Goal: Information Seeking & Learning: Learn about a topic

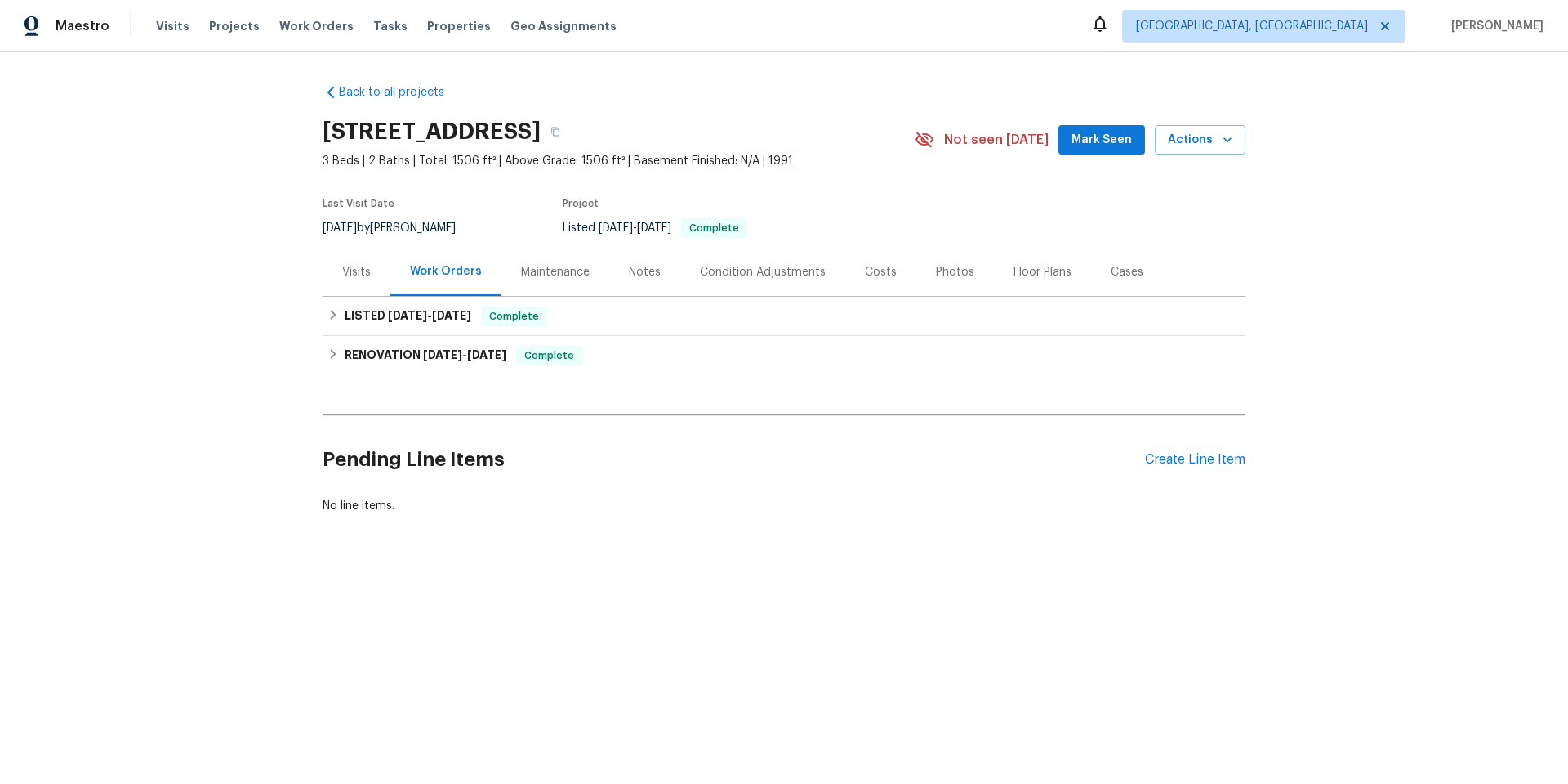
click at [328, 272] on div "Visits" at bounding box center [356, 272] width 67 height 49
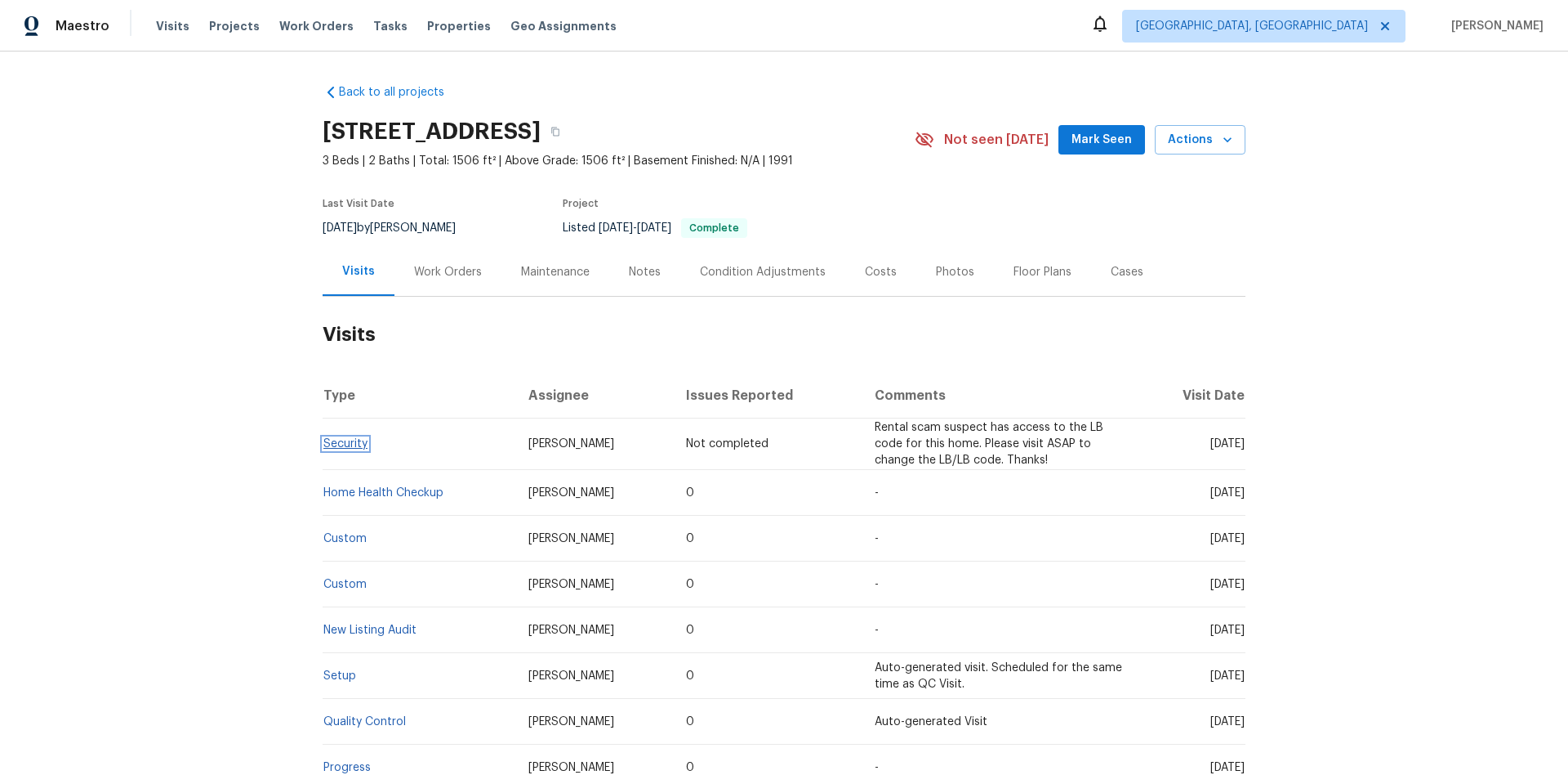
click at [332, 445] on link "Security" at bounding box center [345, 443] width 44 height 12
click at [642, 268] on div "Notes" at bounding box center [644, 272] width 31 height 16
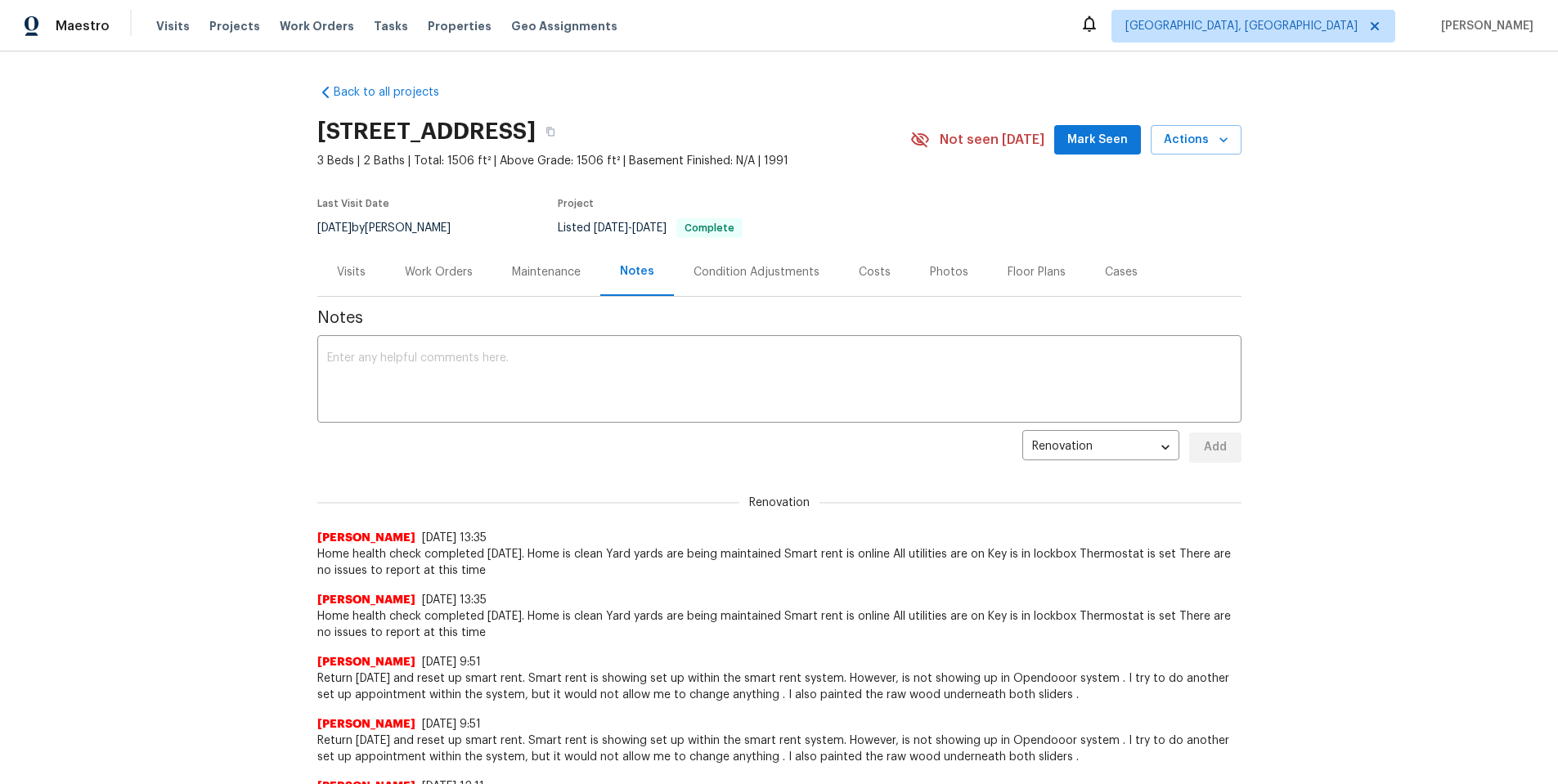
click at [526, 276] on div "Maintenance" at bounding box center [546, 272] width 68 height 16
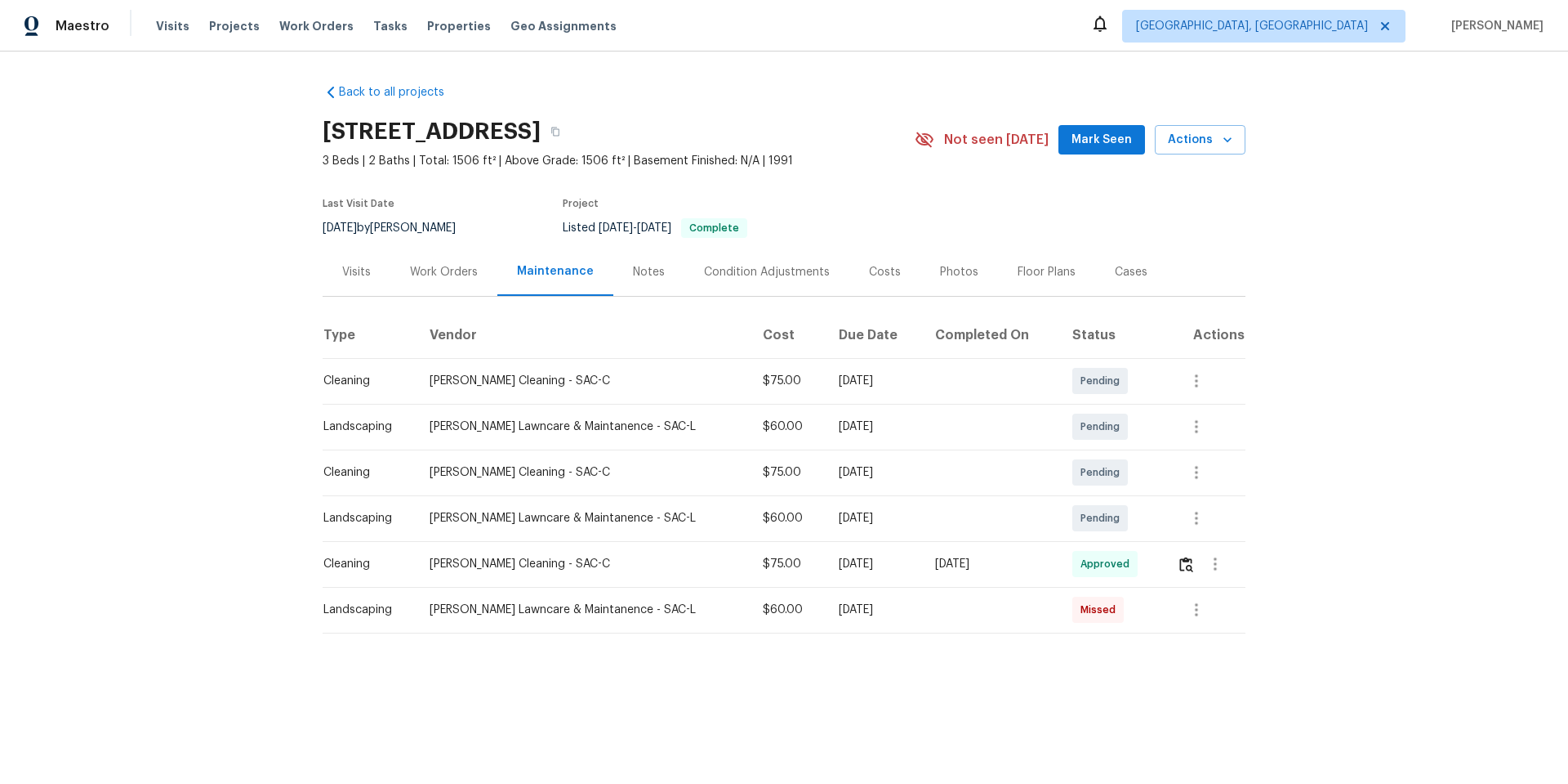
click at [350, 281] on div "Visits" at bounding box center [356, 272] width 67 height 49
